Goal: Task Accomplishment & Management: Manage account settings

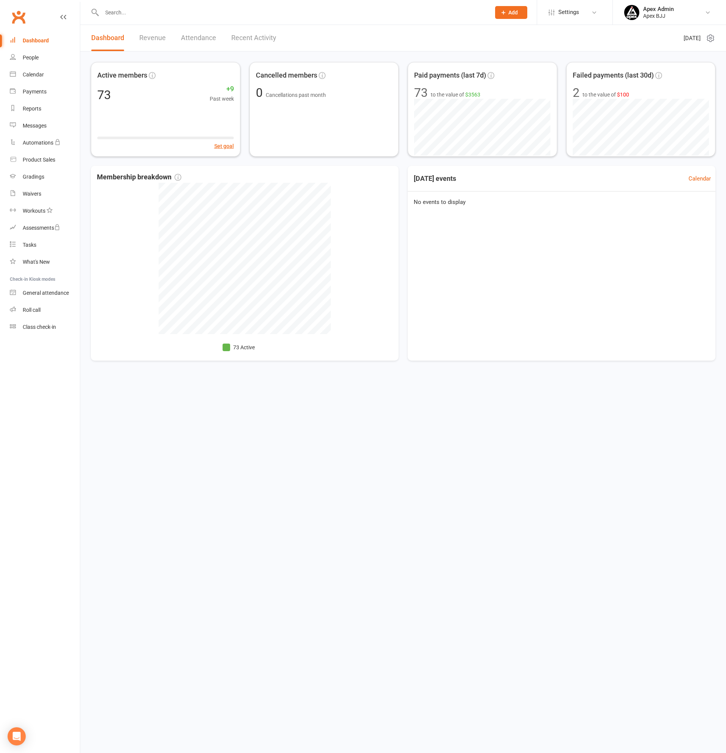
click at [135, 17] on input "text" at bounding box center [293, 12] width 386 height 11
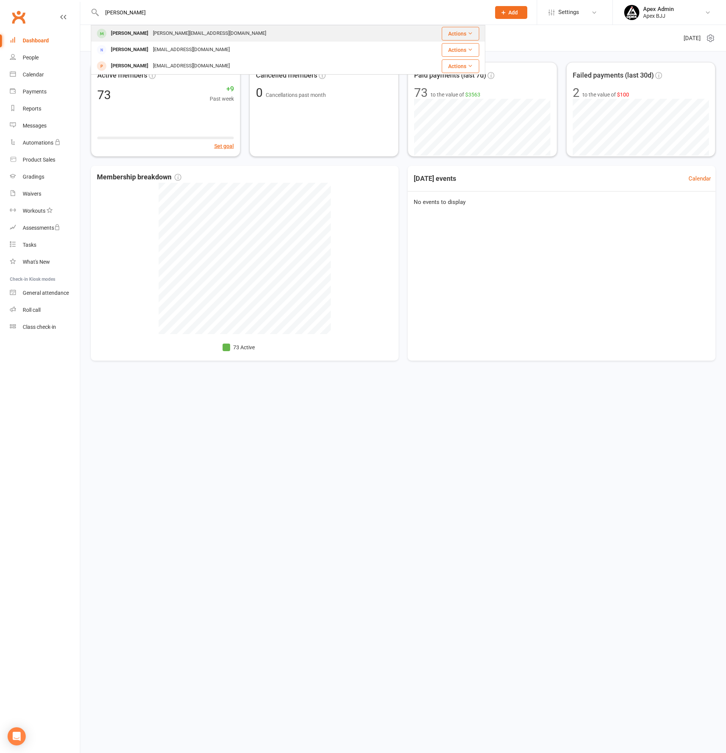
type input "[PERSON_NAME]"
click at [155, 32] on div "[PERSON_NAME][EMAIL_ADDRESS][DOMAIN_NAME]" at bounding box center [210, 33] width 118 height 11
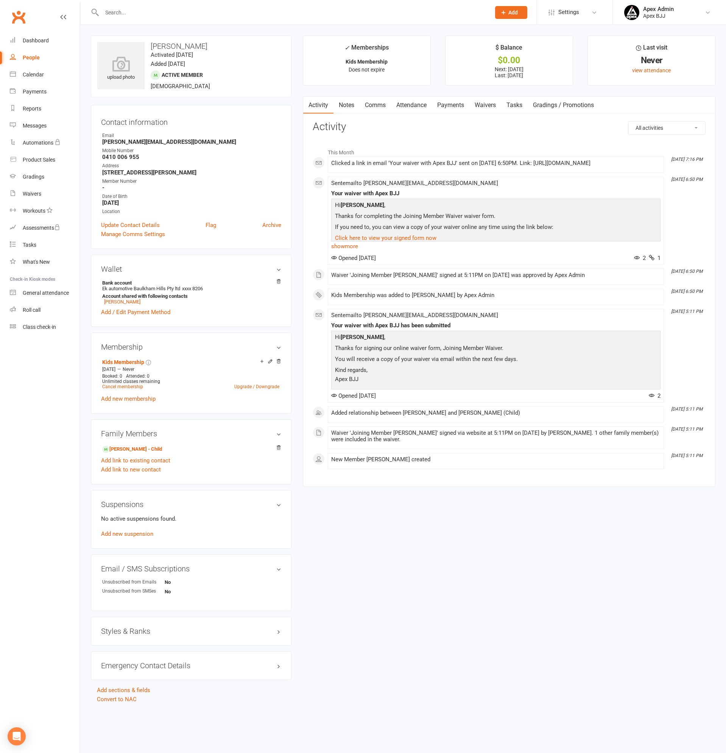
click at [454, 104] on link "Payments" at bounding box center [450, 105] width 37 height 17
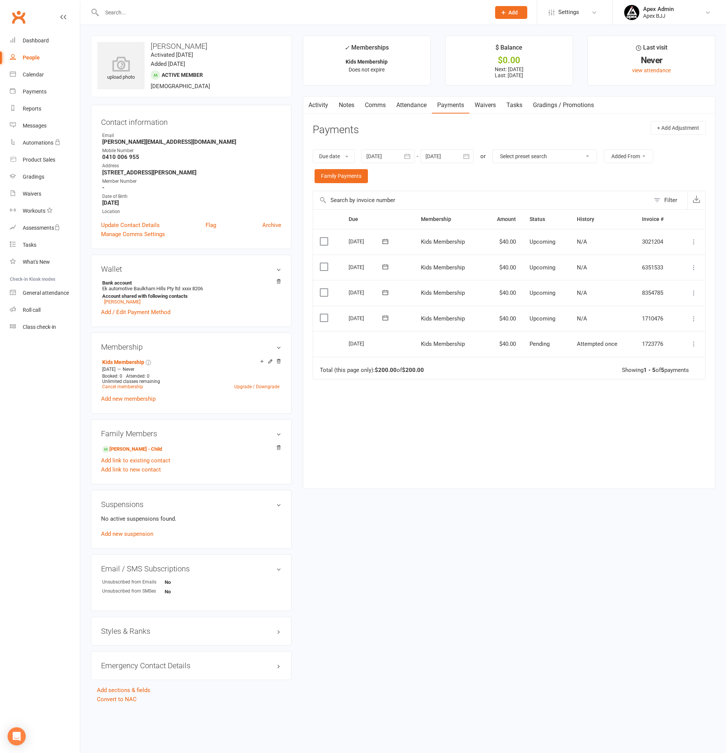
click at [164, 7] on input "text" at bounding box center [293, 12] width 386 height 11
type input "[PERSON_NAME]"
click at [147, 31] on div "[PERSON_NAME]" at bounding box center [130, 33] width 42 height 11
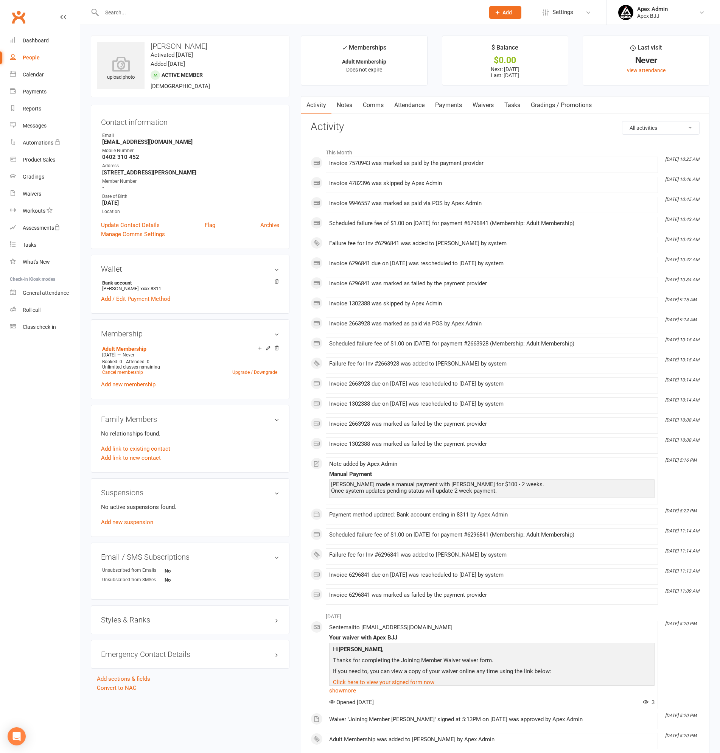
click at [456, 106] on link "Payments" at bounding box center [448, 105] width 37 height 17
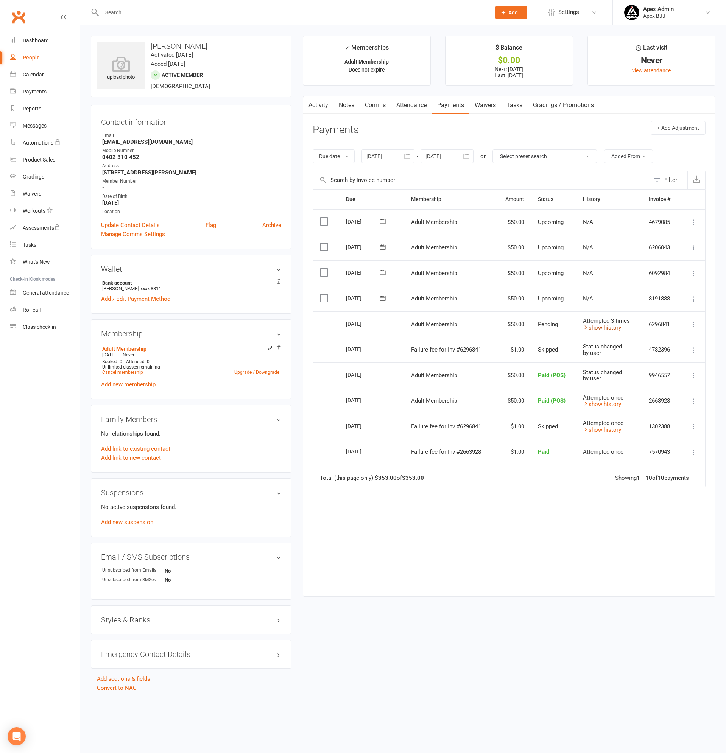
click at [615, 327] on link "show history" at bounding box center [602, 327] width 38 height 7
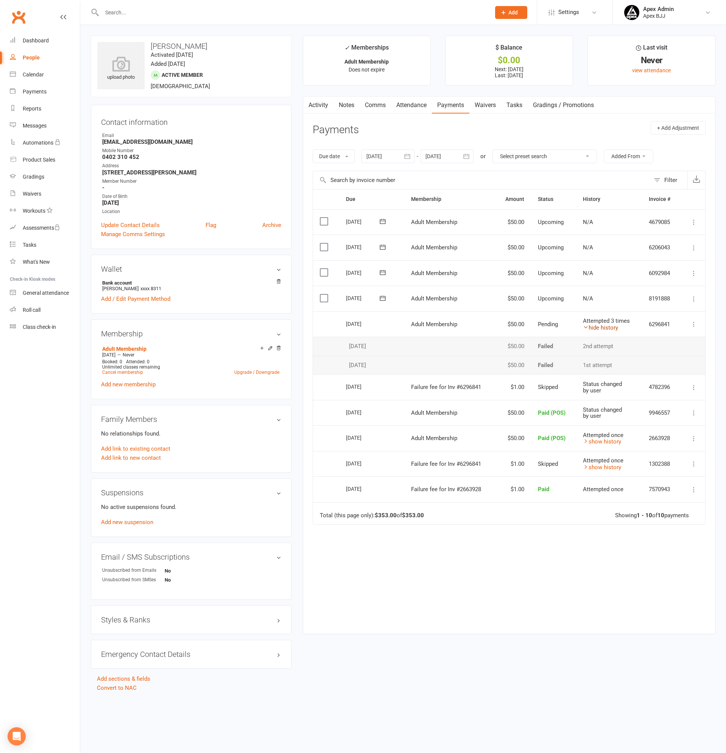
click at [615, 327] on link "hide history" at bounding box center [600, 327] width 35 height 7
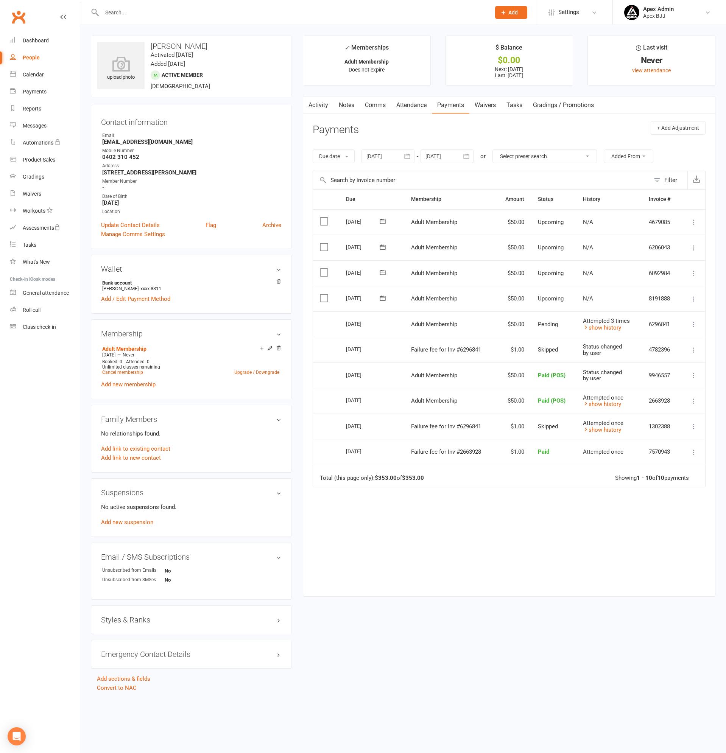
click at [149, 21] on div at bounding box center [288, 12] width 394 height 25
click at [154, 11] on input "text" at bounding box center [293, 12] width 386 height 11
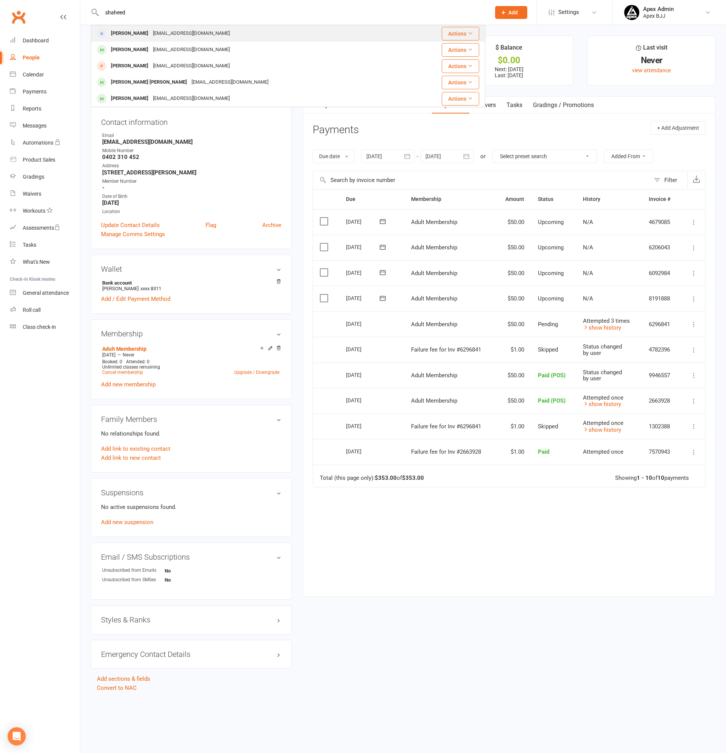
type input "shaheed"
click at [143, 30] on div "[PERSON_NAME]" at bounding box center [130, 33] width 42 height 11
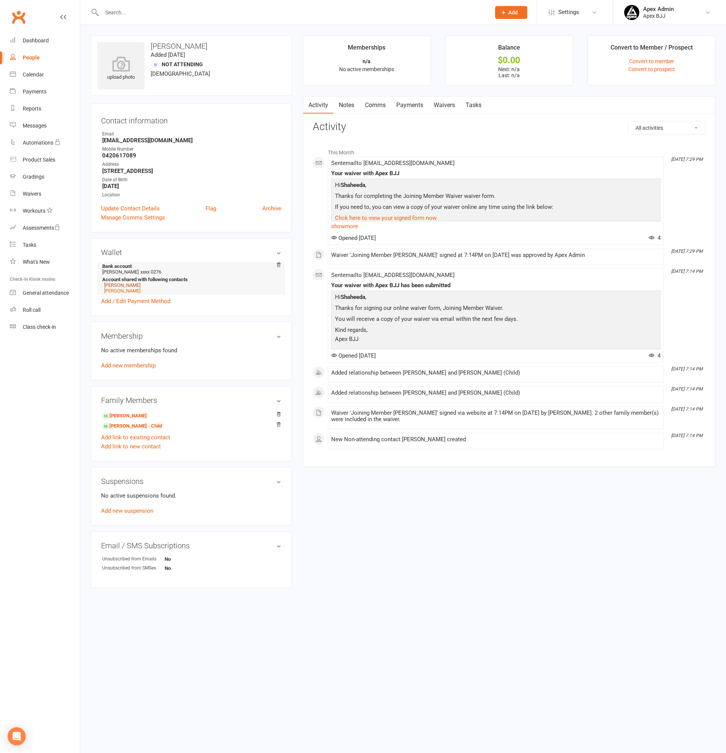
click at [140, 285] on link "[PERSON_NAME]" at bounding box center [122, 285] width 36 height 6
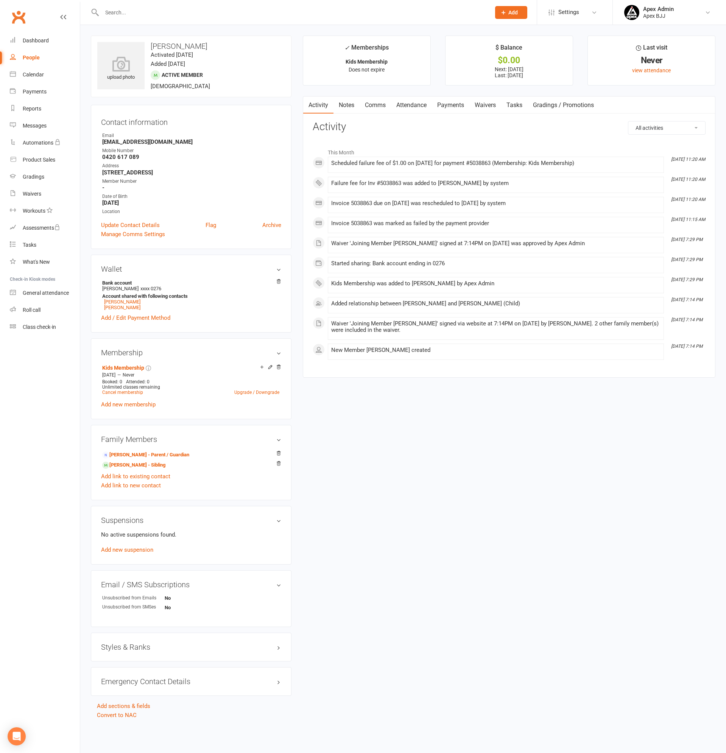
click at [454, 106] on link "Payments" at bounding box center [450, 105] width 37 height 17
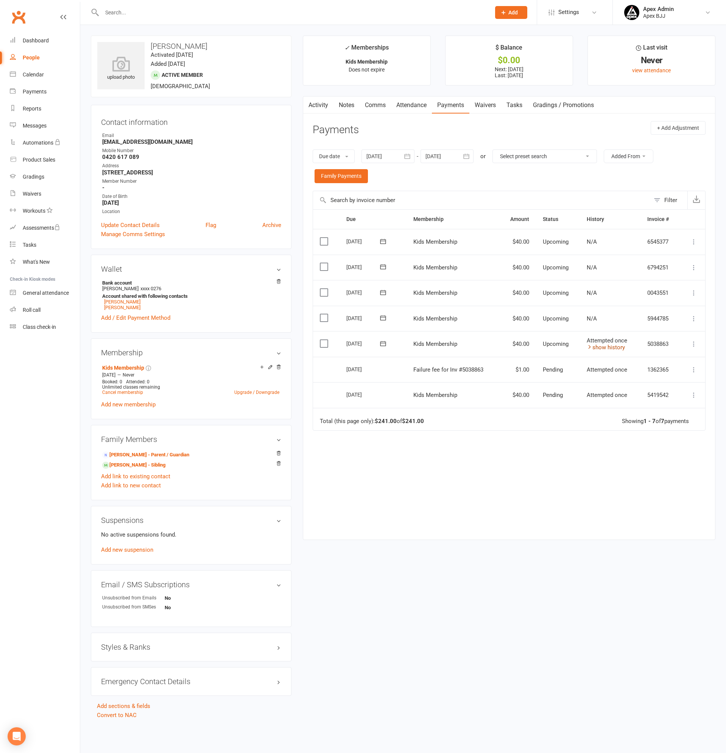
click at [607, 349] on link "show history" at bounding box center [606, 347] width 38 height 7
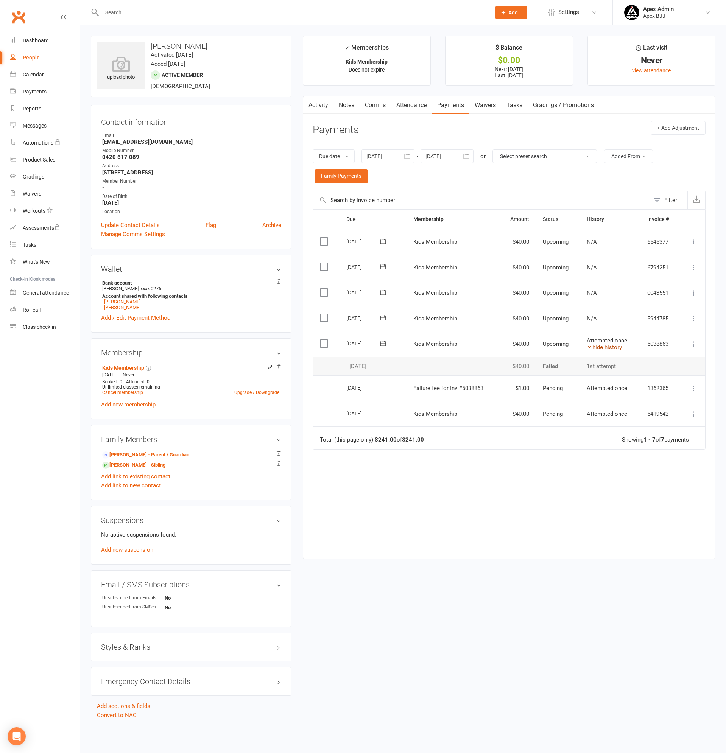
click at [607, 347] on link "hide history" at bounding box center [604, 347] width 35 height 7
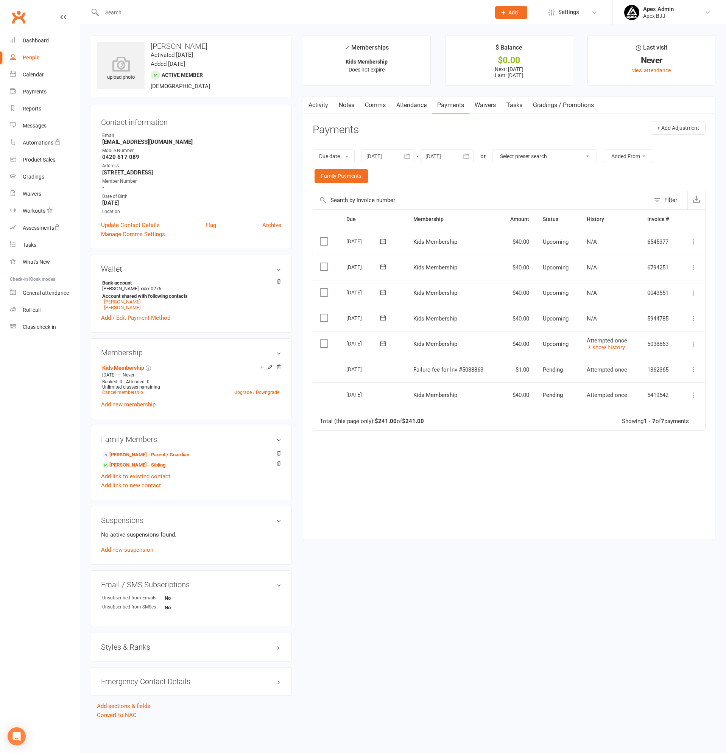
click at [31, 56] on div "People" at bounding box center [31, 57] width 17 height 6
select select "100"
